Goal: Task Accomplishment & Management: Manage account settings

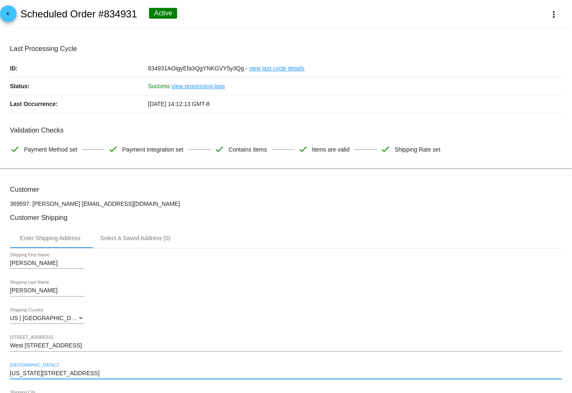
click at [13, 15] on link "arrow_back" at bounding box center [8, 13] width 17 height 17
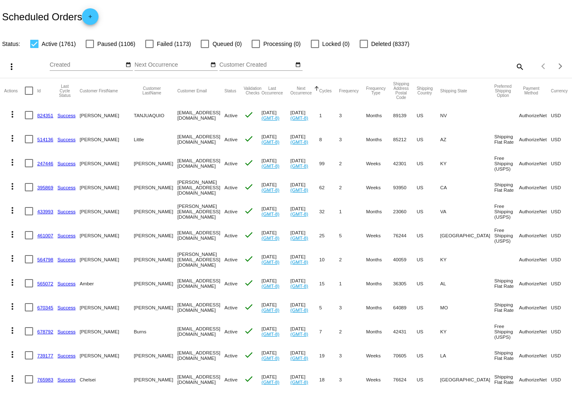
click at [524, 66] on mat-icon "search" at bounding box center [519, 66] width 10 height 13
click at [483, 65] on input "Search" at bounding box center [453, 65] width 142 height 7
paste input "[EMAIL_ADDRESS][DOMAIN_NAME]"
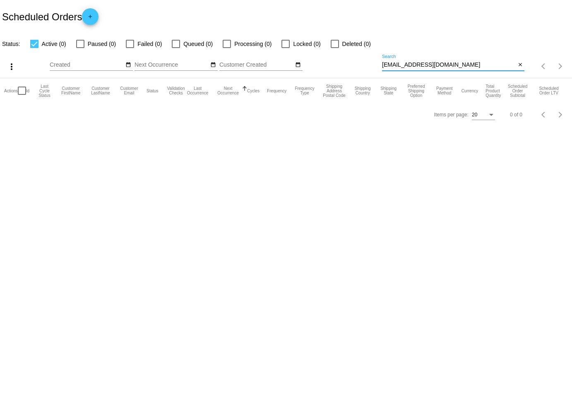
drag, startPoint x: 427, startPoint y: 62, endPoint x: 311, endPoint y: 61, distance: 115.5
click at [311, 61] on div "more_vert Aug Jan Feb Mar [DATE]" at bounding box center [286, 63] width 572 height 29
paste input "oxie@elevenwellness"
type input "[PERSON_NAME][EMAIL_ADDRESS][DOMAIN_NAME]"
click at [132, 44] on div at bounding box center [130, 44] width 8 height 8
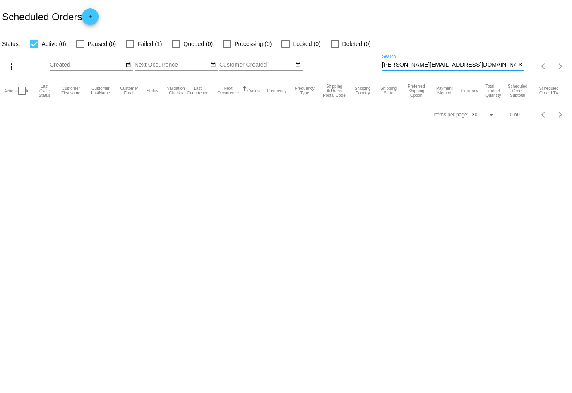
click at [130, 48] on input "Failed (1)" at bounding box center [130, 48] width 0 height 0
checkbox input "true"
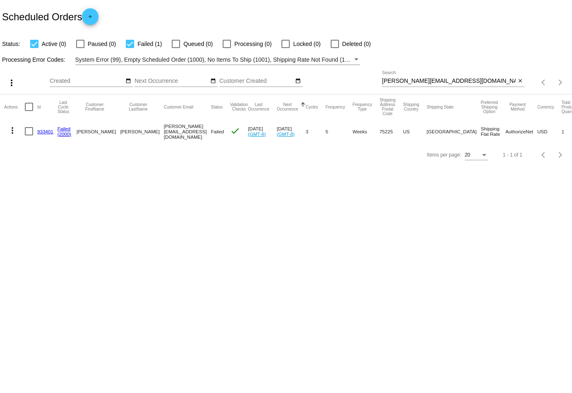
click at [12, 129] on mat-icon "more_vert" at bounding box center [12, 130] width 10 height 10
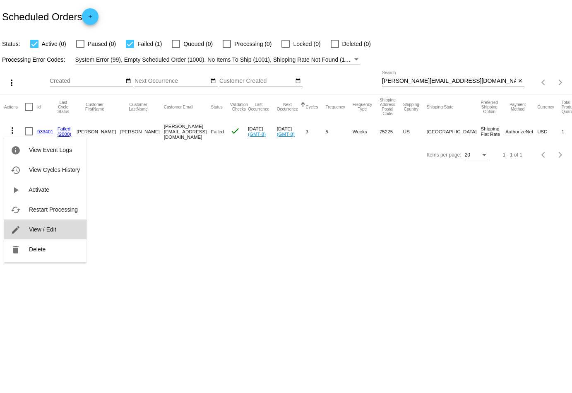
click at [50, 230] on span "View / Edit" at bounding box center [42, 229] width 27 height 7
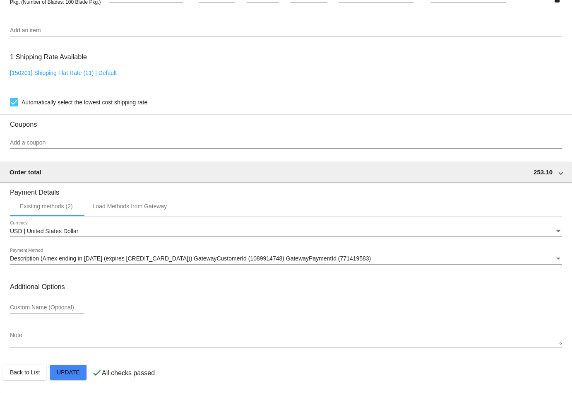
scroll to position [629, 0]
click at [86, 261] on span "Description (Amex ending in [DATE] (expires [CREDIT_CARD_DATA])) GatewayCustome…" at bounding box center [190, 258] width 361 height 7
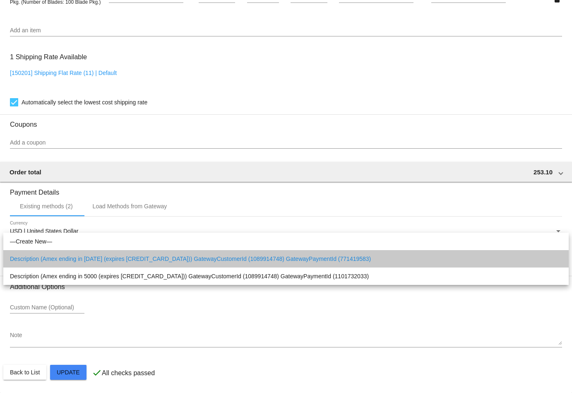
click at [85, 260] on span "Description (Amex ending in [DATE] (expires [CREDIT_CARD_DATA])) GatewayCustome…" at bounding box center [286, 258] width 552 height 17
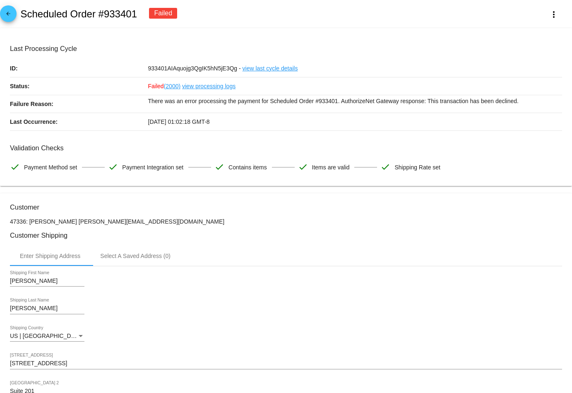
scroll to position [0, 0]
click at [11, 16] on mat-icon "arrow_back" at bounding box center [8, 16] width 10 height 10
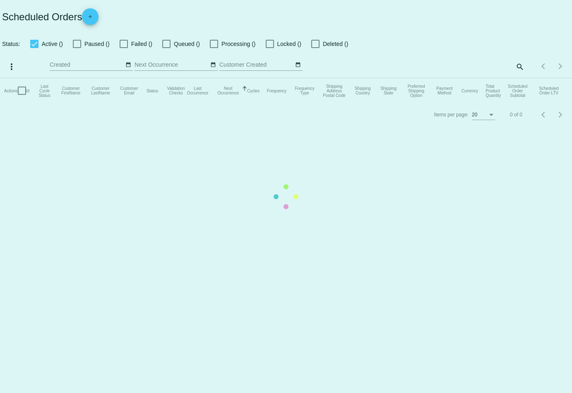
checkbox input "true"
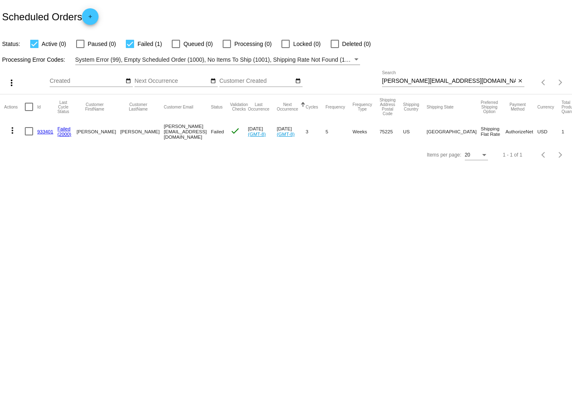
click at [12, 130] on mat-icon "more_vert" at bounding box center [12, 130] width 10 height 10
click at [55, 209] on span "Restart Processing" at bounding box center [53, 209] width 49 height 7
